Goal: Use online tool/utility: Utilize a website feature to perform a specific function

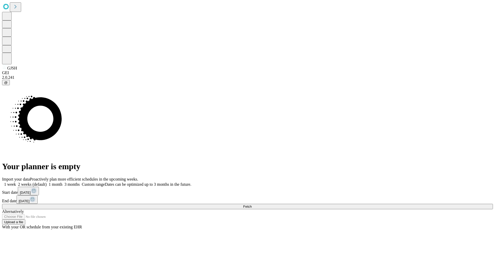
click at [252, 204] on span "Fetch" at bounding box center [247, 206] width 9 height 4
